Goal: Find contact information: Find contact information

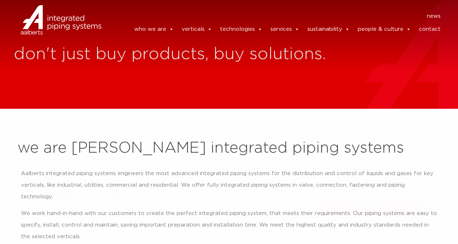
click at [377, 173] on button "Allow all" at bounding box center [373, 172] width 104 height 20
click at [427, 27] on link "contact" at bounding box center [430, 29] width 22 height 14
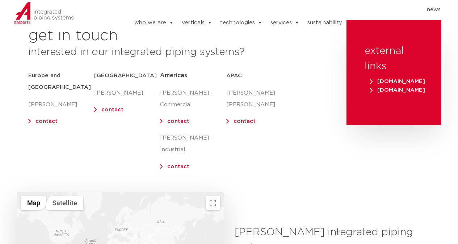
scroll to position [109, 0]
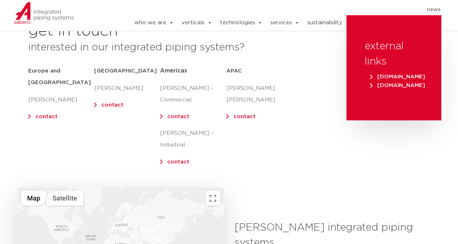
click at [101, 104] on link "contact" at bounding box center [112, 104] width 22 height 5
click at [116, 86] on p "Chris Britt" at bounding box center [127, 89] width 66 height 12
click at [115, 105] on link "contact" at bounding box center [112, 104] width 22 height 5
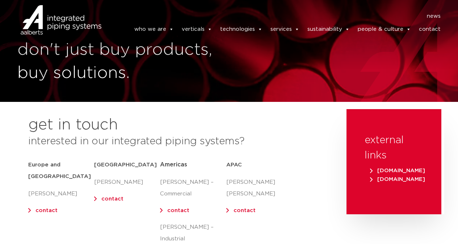
scroll to position [0, 0]
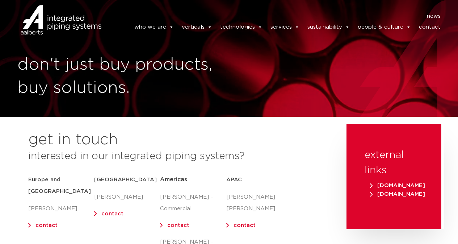
click at [434, 16] on link "news" at bounding box center [434, 16] width 14 height 7
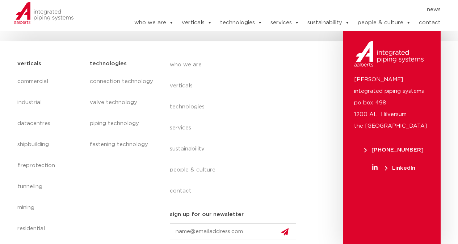
scroll to position [844, 0]
